Goal: Answer question/provide support: Answer question/provide support

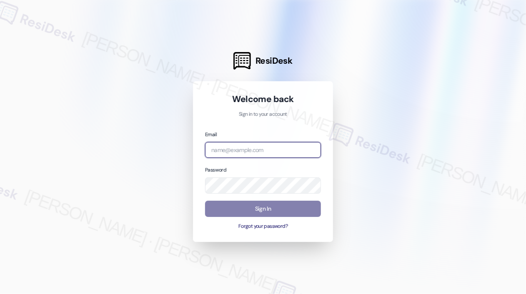
click at [264, 147] on input "email" at bounding box center [263, 150] width 116 height 16
type input "[EMAIL_ADDRESS][PERSON_NAME][DOMAIN_NAME]"
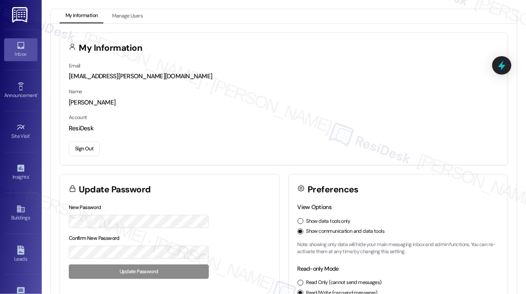
click at [22, 50] on icon at bounding box center [20, 45] width 9 height 9
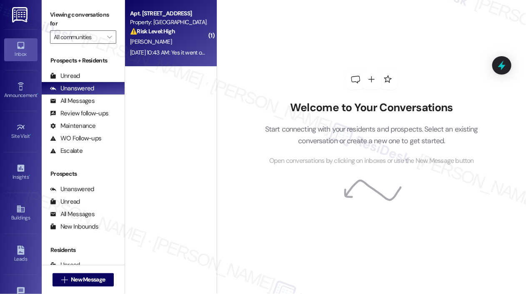
click at [175, 29] on strong "⚠️ Risk Level: High" at bounding box center [152, 30] width 45 height 7
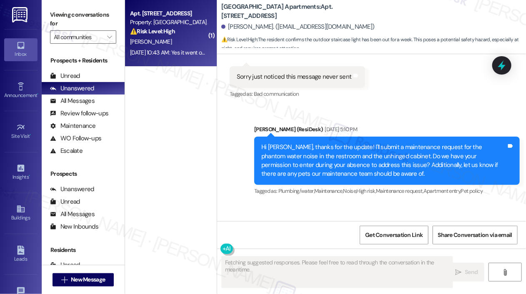
scroll to position [3232, 0]
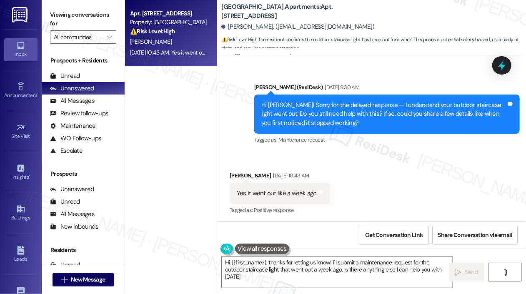
type textarea "Hi {{first_name}}, thanks for letting us know! I'll submit a maintenance reques…"
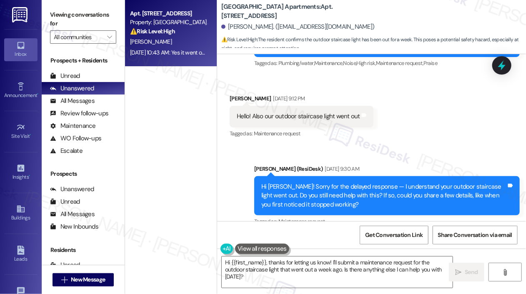
scroll to position [3190, 0]
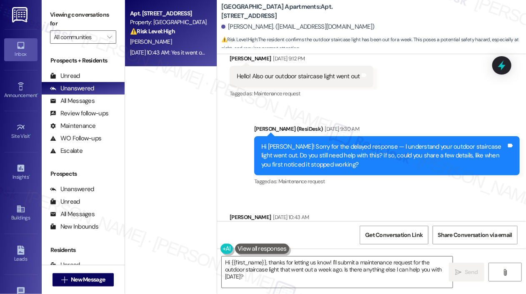
click at [437, 111] on div "Sent via SMS [PERSON_NAME] (ResiDesk) [DATE] 9:30 AM Hi [PERSON_NAME]! Sorry fo…" at bounding box center [371, 150] width 309 height 88
click at [413, 88] on div "Received via SMS [PERSON_NAME] [DATE] 9:12 PM Hello! Also our outdoor staircase…" at bounding box center [371, 70] width 309 height 70
click at [416, 88] on div "Received via SMS [PERSON_NAME] [DATE] 9:12 PM Hello! Also our outdoor staircase…" at bounding box center [371, 70] width 309 height 70
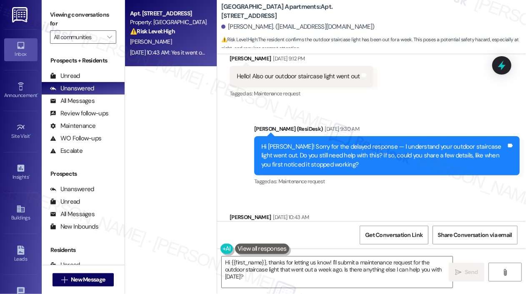
click at [438, 86] on div "Received via SMS [PERSON_NAME] [DATE] 9:12 PM Hello! Also our outdoor staircase…" at bounding box center [371, 70] width 309 height 70
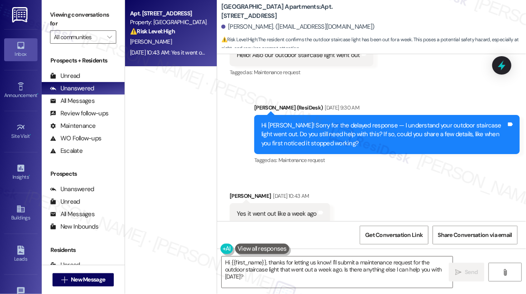
scroll to position [3191, 0]
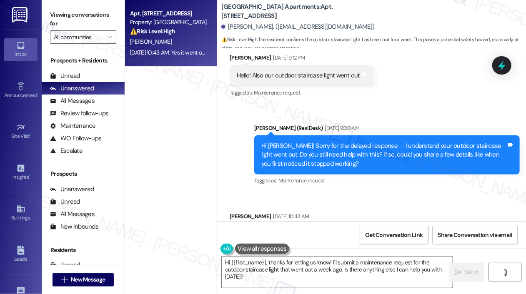
click at [415, 82] on div "Received via SMS [PERSON_NAME] [DATE] 9:12 PM Hello! Also our outdoor staircase…" at bounding box center [371, 70] width 309 height 70
drag, startPoint x: 252, startPoint y: 75, endPoint x: 354, endPoint y: 76, distance: 101.6
click at [354, 76] on div "Hello! Also our outdoor staircase light went out" at bounding box center [298, 75] width 123 height 9
drag, startPoint x: 323, startPoint y: 77, endPoint x: 307, endPoint y: 77, distance: 16.7
click at [323, 77] on div "Hello! Also our outdoor staircase light went out" at bounding box center [298, 75] width 123 height 9
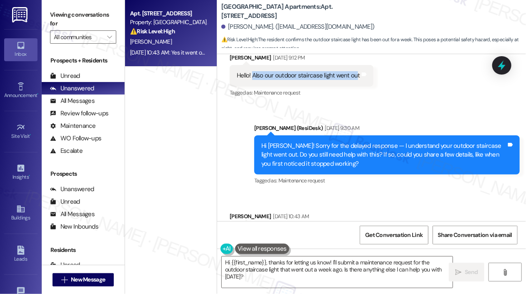
click at [279, 75] on div "Hello! Also our outdoor staircase light went out" at bounding box center [298, 75] width 123 height 9
click at [265, 75] on div "Hello! Also our outdoor staircase light went out" at bounding box center [298, 75] width 123 height 9
drag, startPoint x: 265, startPoint y: 75, endPoint x: 353, endPoint y: 75, distance: 88.3
click at [353, 75] on div "Hello! Also our outdoor staircase light went out" at bounding box center [298, 75] width 123 height 9
click at [497, 66] on icon at bounding box center [501, 65] width 14 height 14
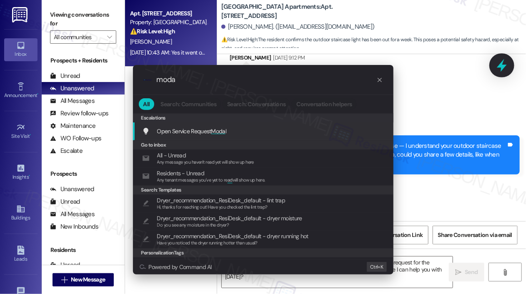
type input "modal"
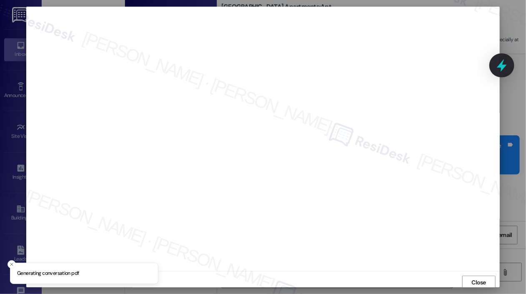
scroll to position [2, 0]
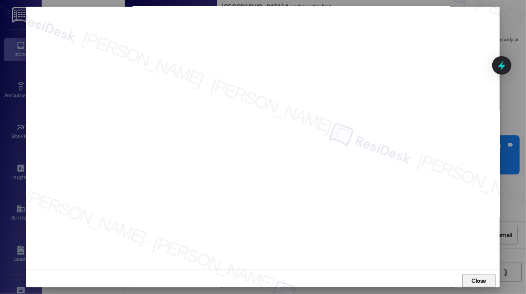
click at [471, 281] on span "Close" at bounding box center [478, 281] width 15 height 9
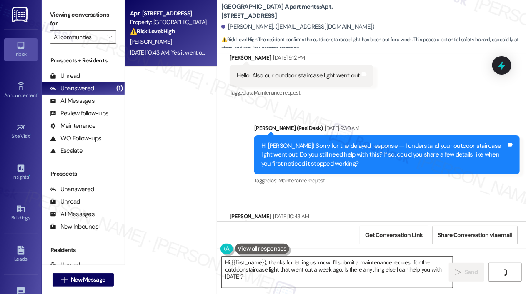
click at [320, 279] on textarea "Hi {{first_name}}, thanks for letting us know! I'll submit a maintenance reques…" at bounding box center [337, 272] width 231 height 31
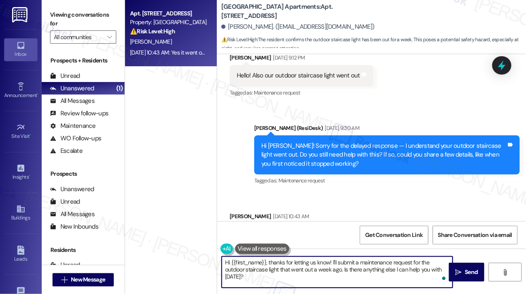
click at [322, 277] on textarea "Hi {{first_name}}, thanks for letting us know! I'll submit a maintenance reques…" at bounding box center [337, 272] width 231 height 31
drag, startPoint x: 343, startPoint y: 269, endPoint x: 349, endPoint y: 283, distance: 15.3
click at [349, 283] on textarea "Hi {{first_name}}, thanks for letting us know! I'll submit a maintenance reques…" at bounding box center [337, 272] width 231 height 31
type textarea "Hi {{first_name}}, thanks for letting us know! I'll submit a maintenance reques…"
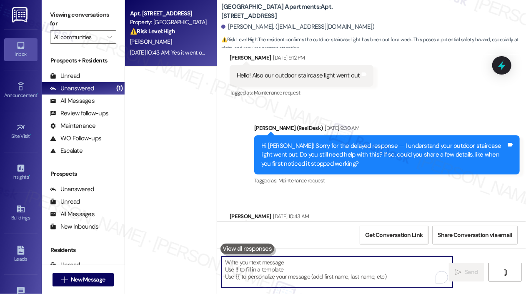
scroll to position [3232, 0]
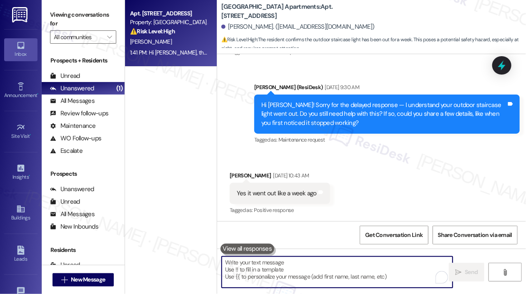
click at [395, 198] on div "Received via SMS [PERSON_NAME] [DATE] 10:43 AM Yes it went out like a week ago …" at bounding box center [371, 187] width 309 height 70
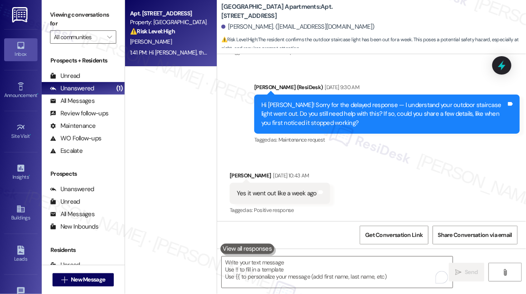
scroll to position [3299, 0]
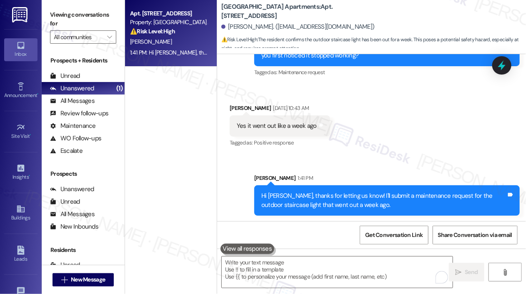
click at [403, 158] on div "Sent via SMS [PERSON_NAME] 1:41 PM Hi [PERSON_NAME], thanks for letting us know…" at bounding box center [371, 188] width 309 height 67
click at [375, 162] on div "Sent via SMS [PERSON_NAME] 1:41 PM Hi [PERSON_NAME], thanks for letting us know…" at bounding box center [371, 188] width 309 height 67
click at [172, 145] on div "Apt. [STREET_ADDRESS] Property: [GEOGRAPHIC_DATA] Apartments ⚠️ Risk Level: Hig…" at bounding box center [171, 117] width 92 height 235
click at [162, 107] on div "Apt. [STREET_ADDRESS] Property: [GEOGRAPHIC_DATA] Apartments ⚠️ Risk Level: Hig…" at bounding box center [171, 117] width 92 height 235
